Goal: Information Seeking & Learning: Learn about a topic

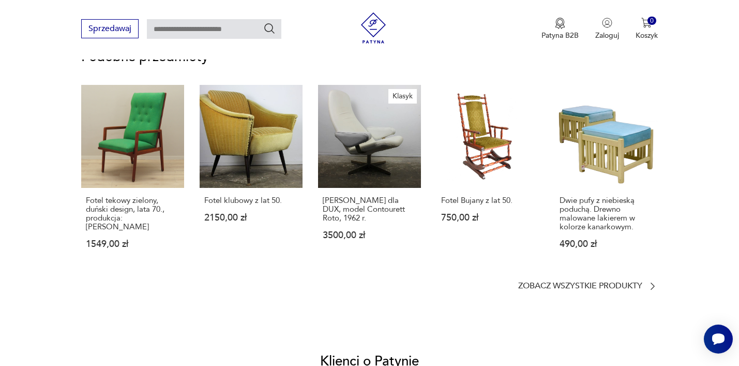
scroll to position [851, 0]
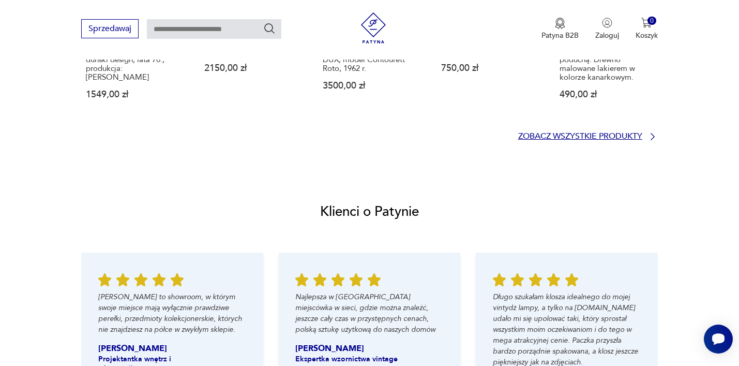
click at [552, 137] on p "Zobacz wszystkie produkty" at bounding box center [580, 136] width 124 height 7
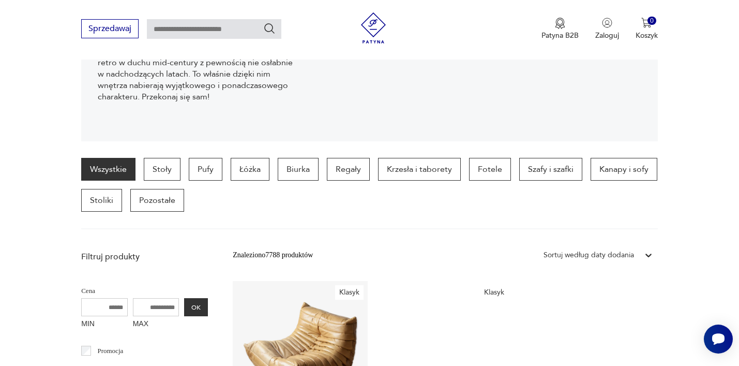
scroll to position [186, 0]
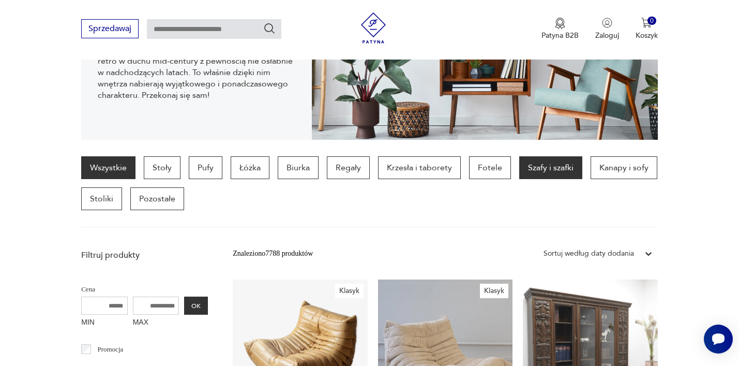
click at [543, 172] on p "Szafy i szafki" at bounding box center [550, 167] width 63 height 23
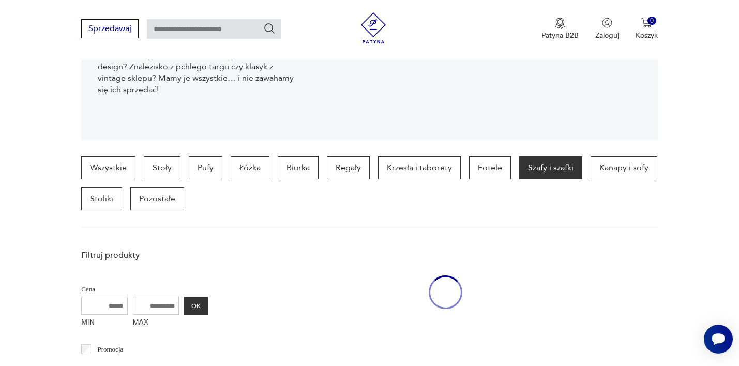
scroll to position [275, 0]
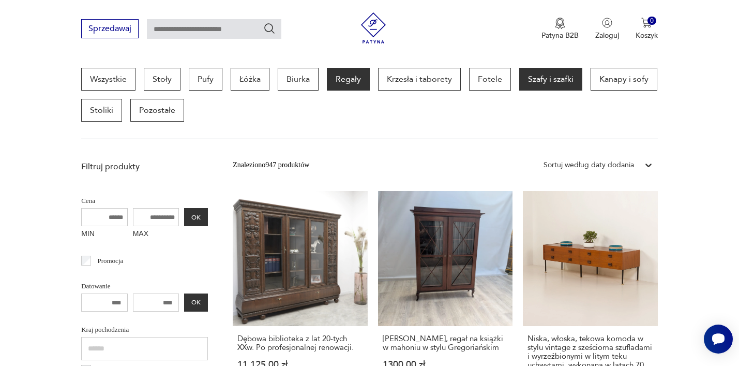
click at [350, 77] on p "Regały" at bounding box center [348, 79] width 43 height 23
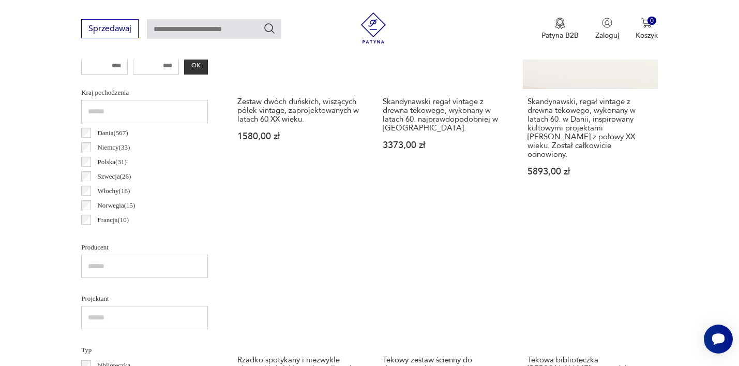
scroll to position [508, 0]
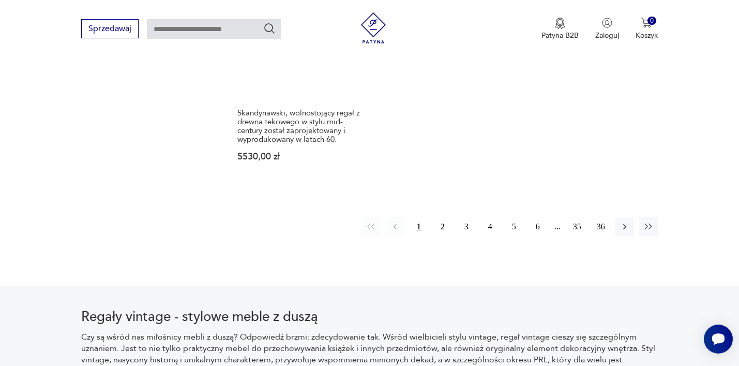
scroll to position [1825, 0]
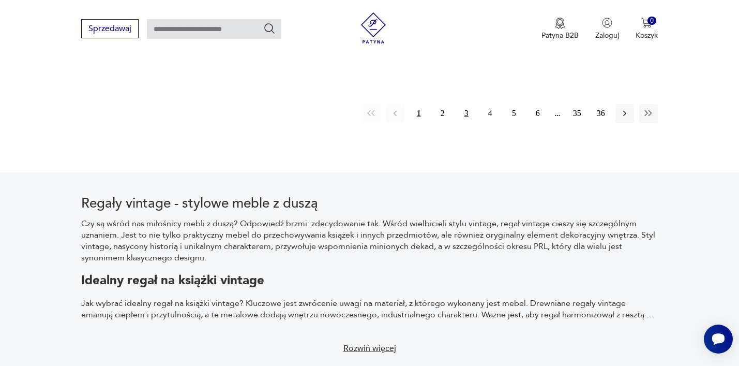
click at [466, 104] on button "3" at bounding box center [466, 113] width 19 height 19
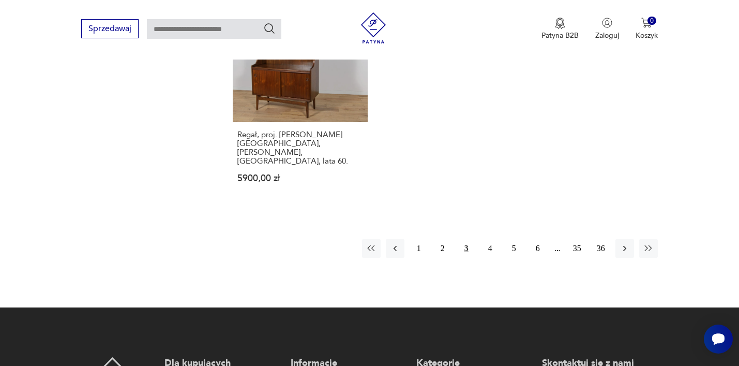
scroll to position [1633, 0]
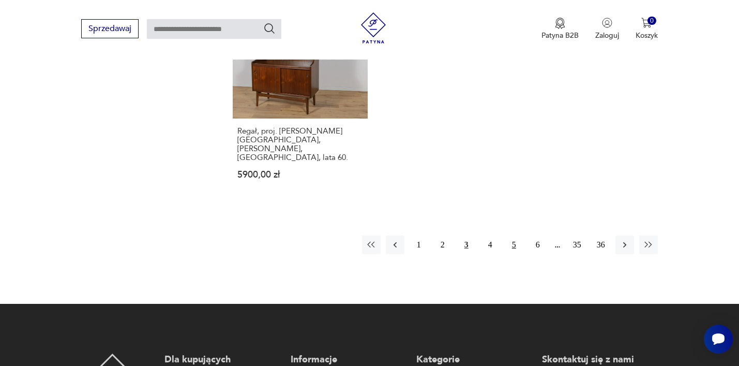
click at [511, 235] on button "5" at bounding box center [514, 244] width 19 height 19
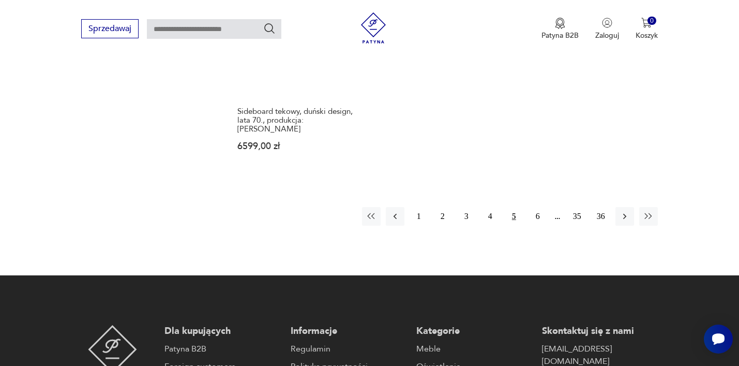
scroll to position [1644, 0]
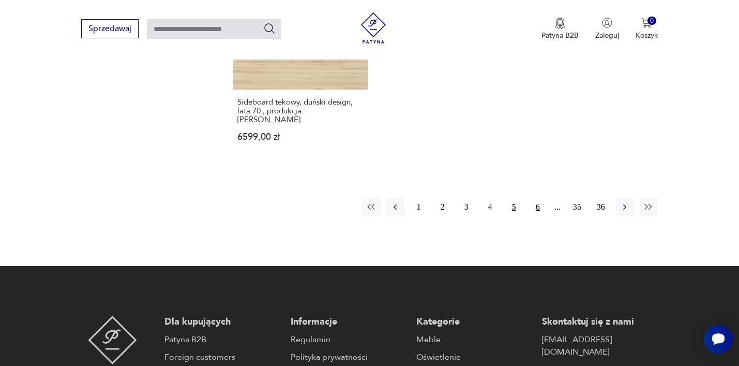
click at [537, 198] on button "6" at bounding box center [537, 207] width 19 height 19
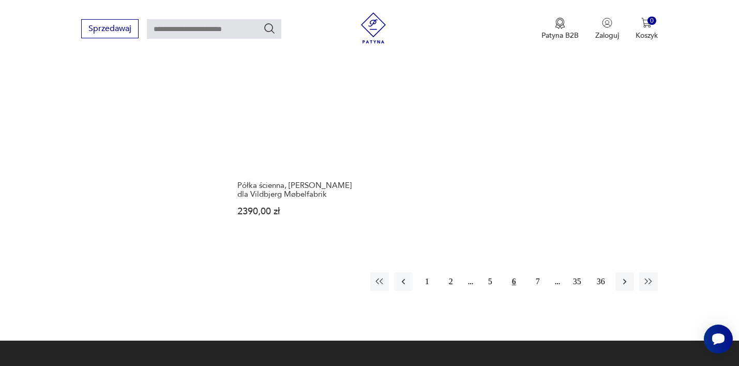
scroll to position [1542, 0]
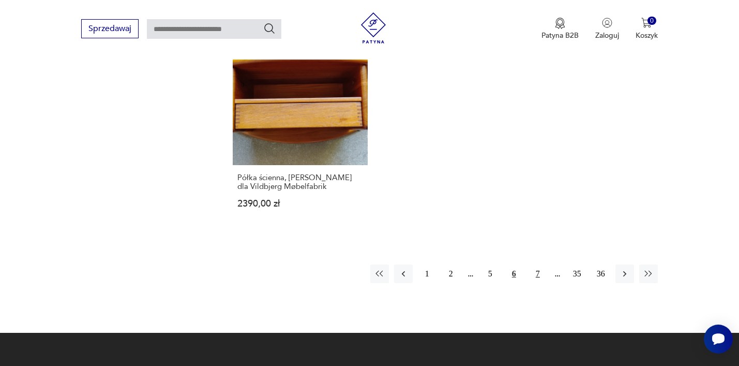
click at [538, 264] on button "7" at bounding box center [537, 273] width 19 height 19
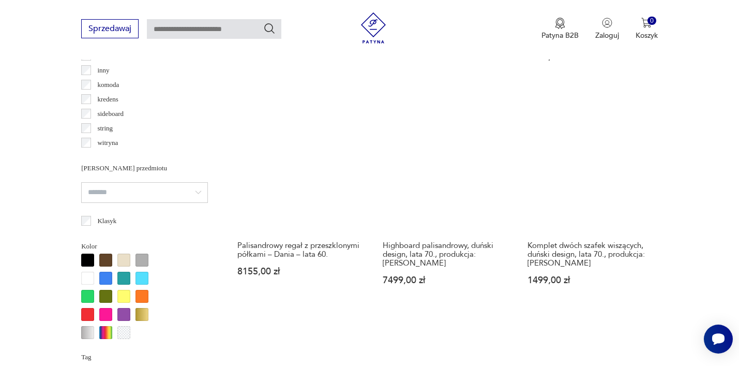
scroll to position [821, 0]
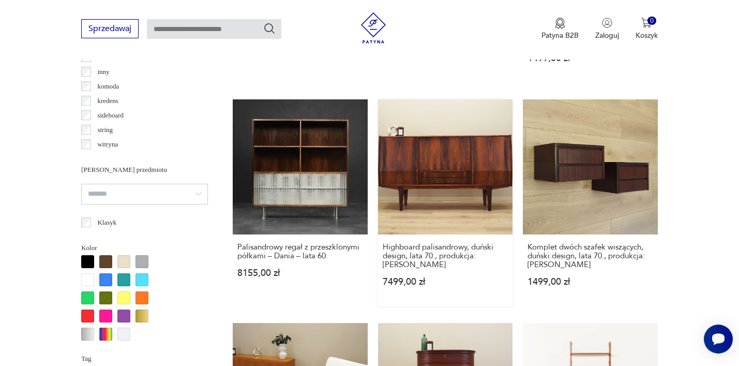
click at [458, 156] on link "Highboard palisandrowy, duński design, lata 70., produkcja: [PERSON_NAME] 7499,…" at bounding box center [445, 202] width 135 height 207
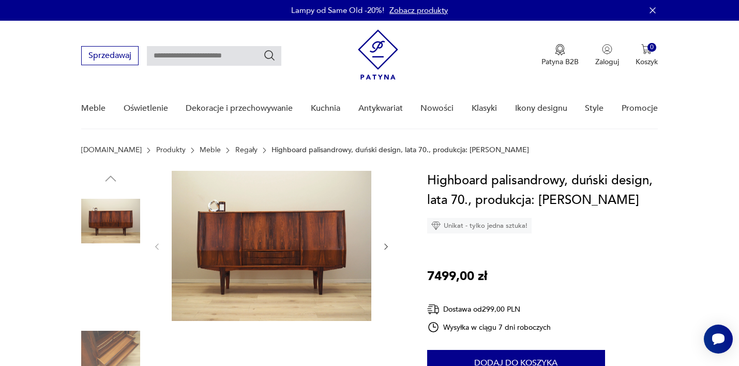
scroll to position [24, 0]
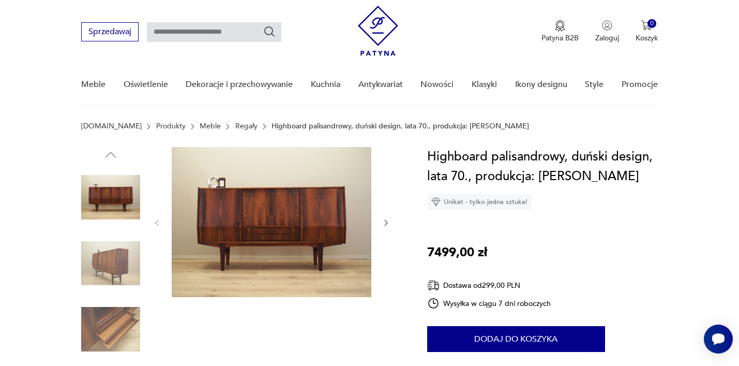
click at [200, 127] on link "Meble" at bounding box center [210, 126] width 21 height 8
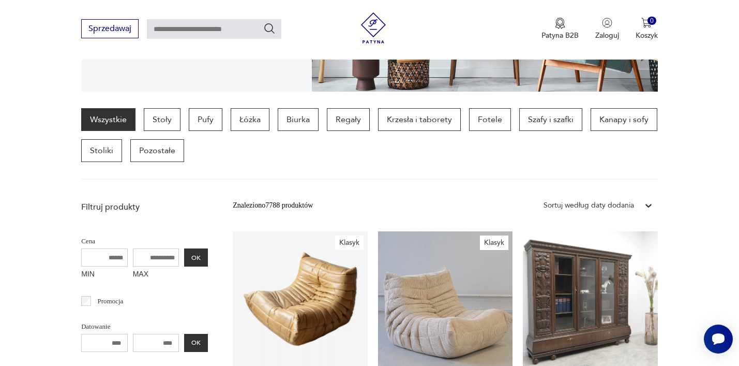
scroll to position [231, 0]
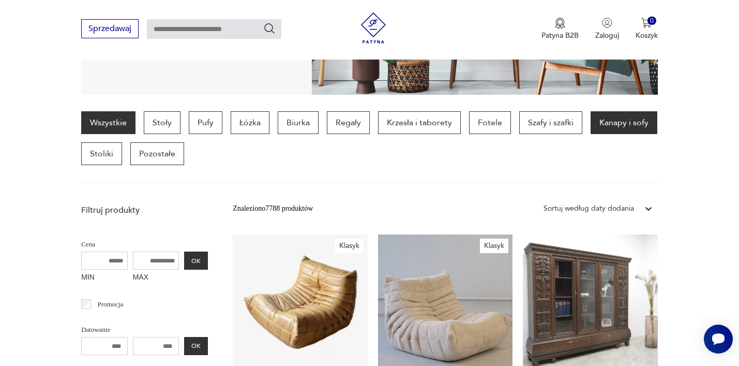
click at [613, 124] on p "Kanapy i sofy" at bounding box center [624, 122] width 67 height 23
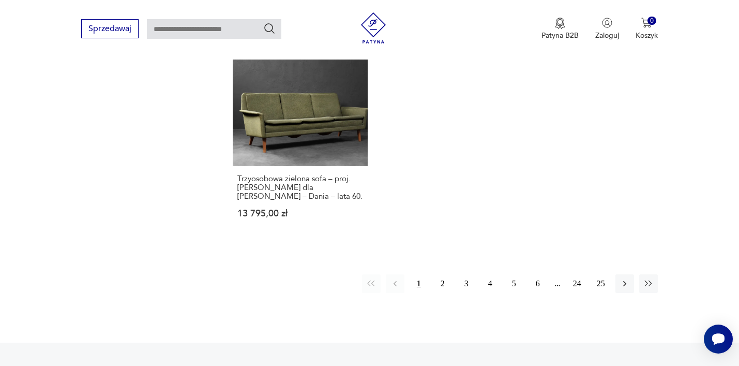
scroll to position [1578, 0]
click at [441, 273] on button "2" at bounding box center [442, 282] width 19 height 19
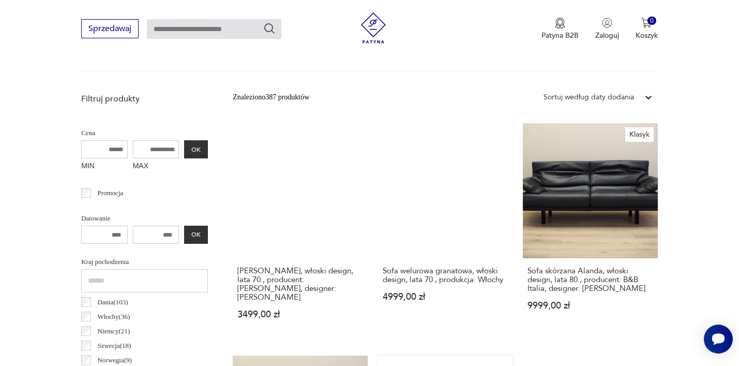
scroll to position [345, 0]
